Goal: Find specific page/section: Locate a particular part of the current website

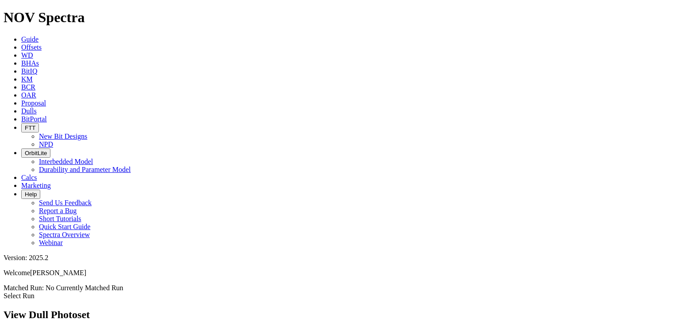
scroll to position [974, 0]
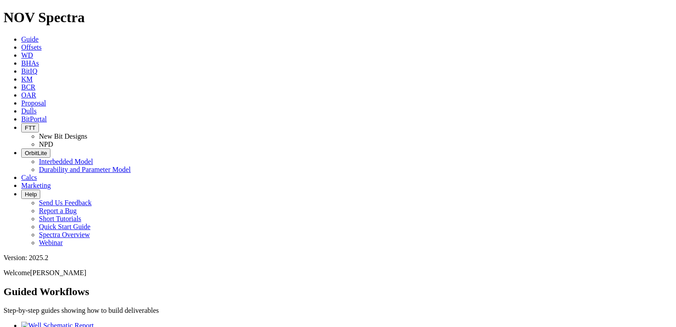
click at [37, 107] on link "Dulls" at bounding box center [28, 111] width 15 height 8
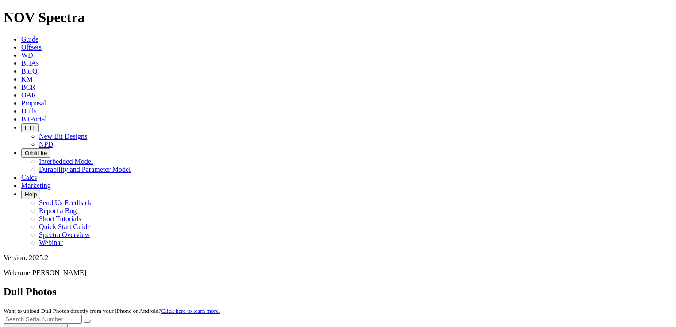
click at [82, 314] on input "text" at bounding box center [43, 318] width 78 height 9
type input "a"
type input "A306269"
click at [91, 320] on button "submit" at bounding box center [87, 321] width 7 height 3
